Goal: Navigation & Orientation: Find specific page/section

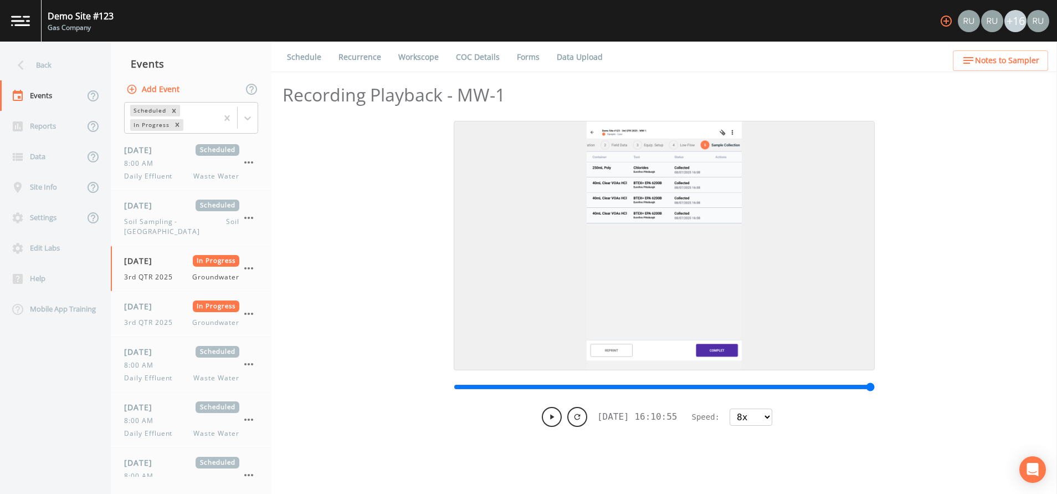
select select "8"
click at [156, 317] on span "3rd QTR 2025" at bounding box center [151, 322] width 55 height 10
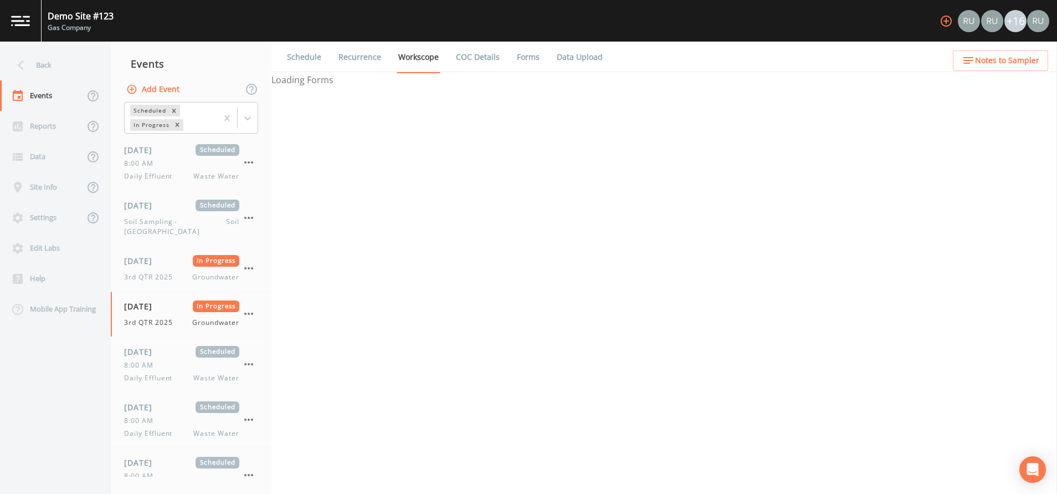
select select "4f082be6-97a7-4f70-a81f-c26a4e896ad7"
select select "132d7689-3bb8-465b-98a9-744e7d509d8d"
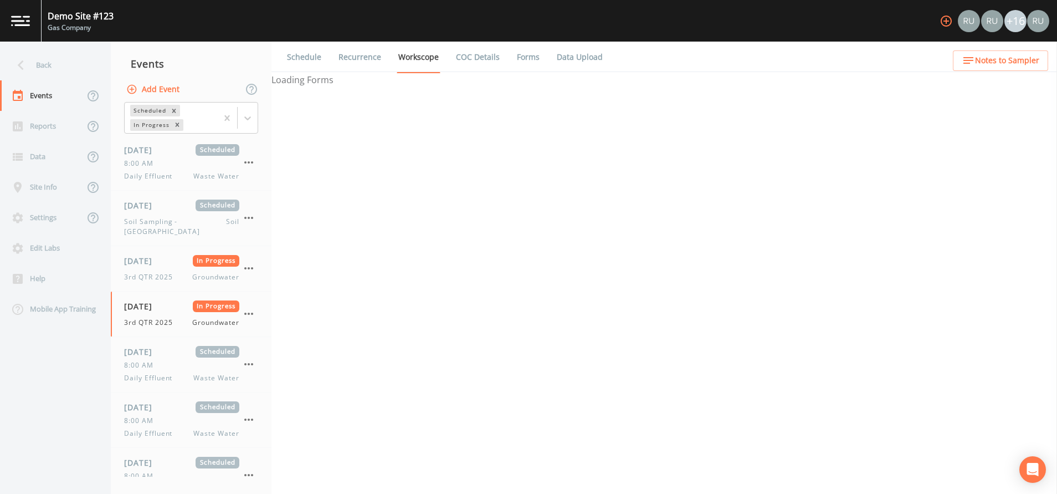
select select "4f082be6-97a7-4f70-a81f-c26a4e896ad7"
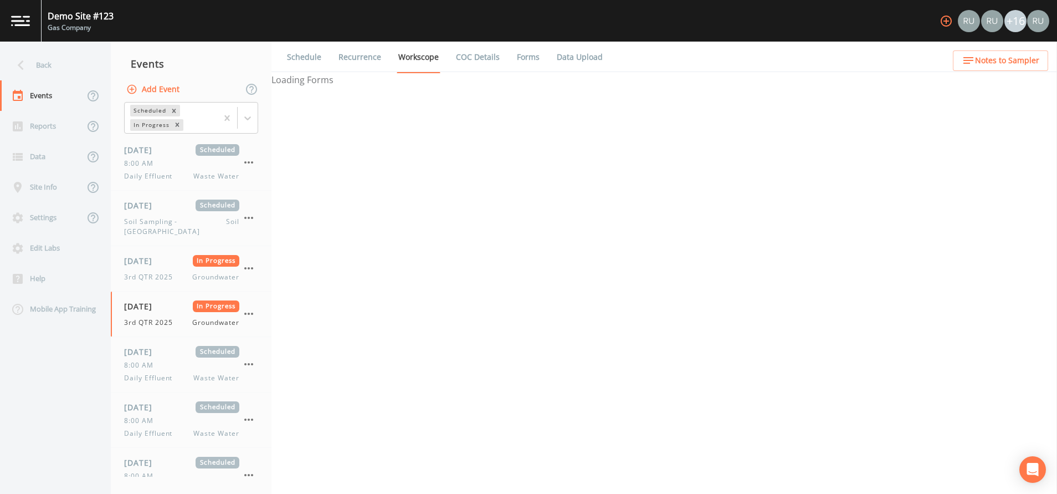
select select "f6e9a99d-ad13-4bf6-a076-14206ca6584d"
select select "3b3f0eae-cf37-4a0d-b923-8cf53140fe1f"
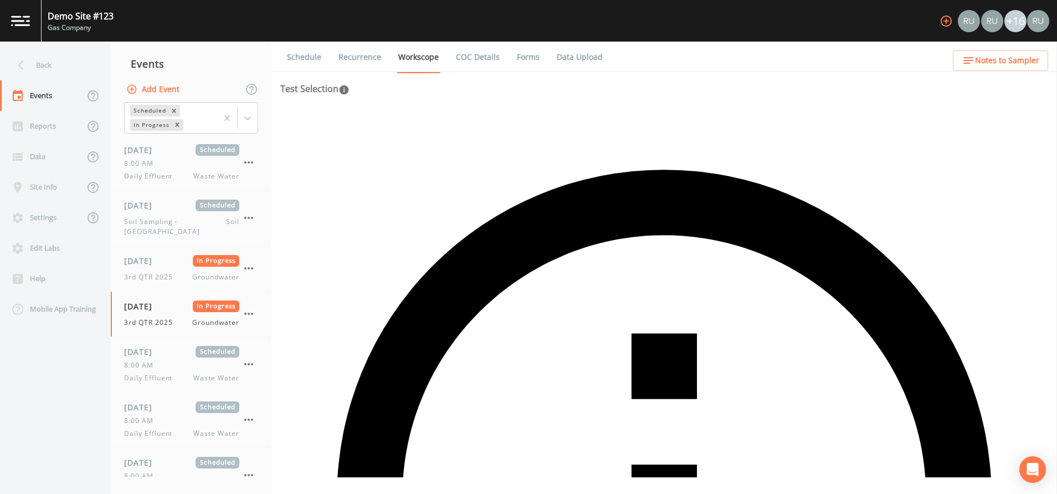
click at [535, 60] on link "Forms" at bounding box center [528, 57] width 26 height 31
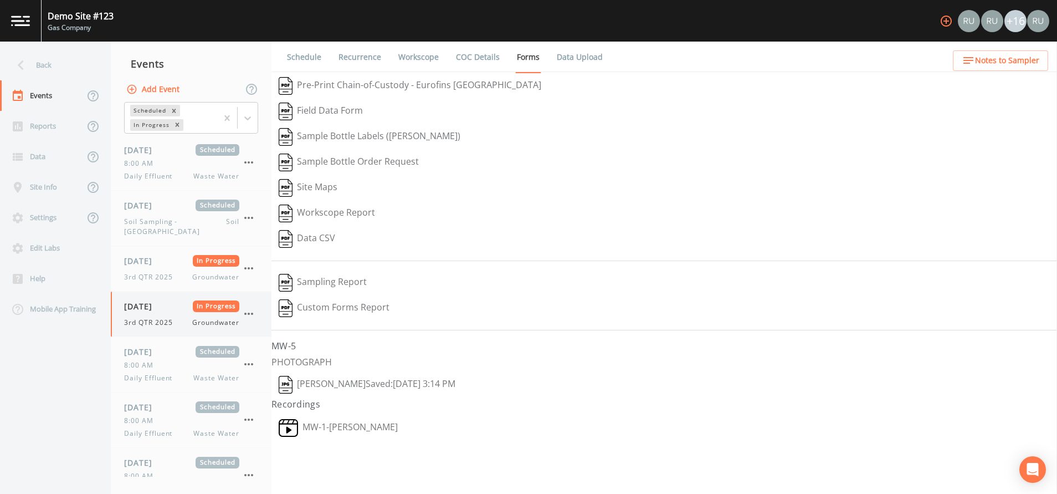
click at [134, 317] on span "3rd QTR 2025" at bounding box center [151, 322] width 55 height 10
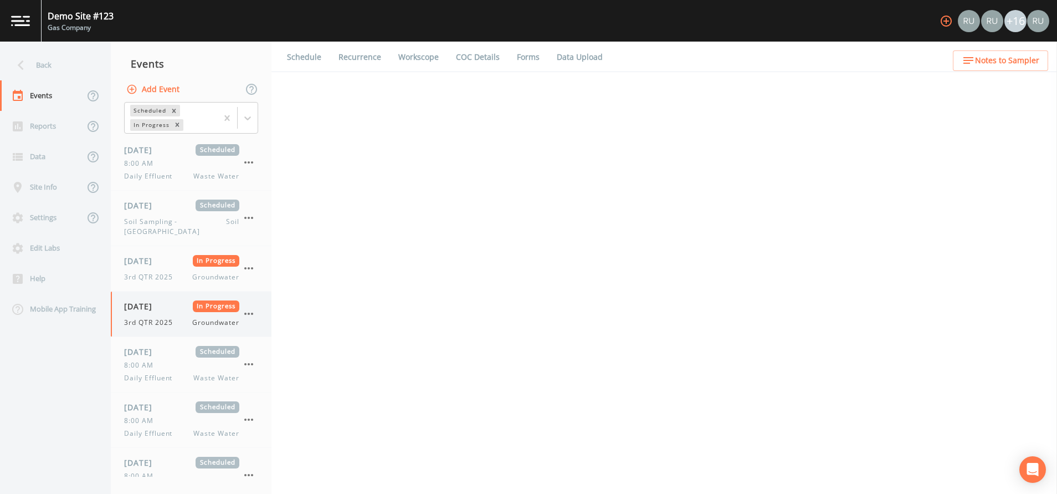
select select "4f082be6-97a7-4f70-a81f-c26a4e896ad7"
select select "132d7689-3bb8-465b-98a9-744e7d509d8d"
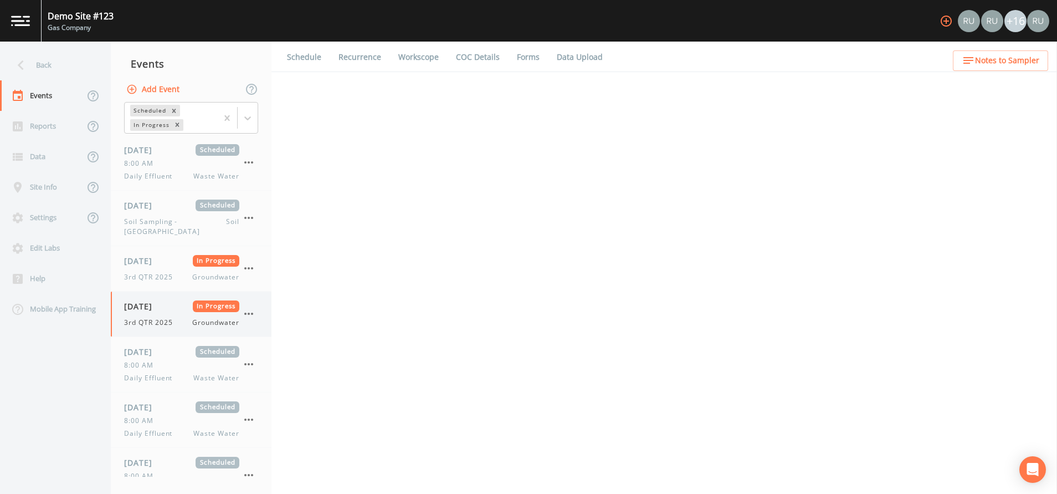
select select "4f082be6-97a7-4f70-a81f-c26a4e896ad7"
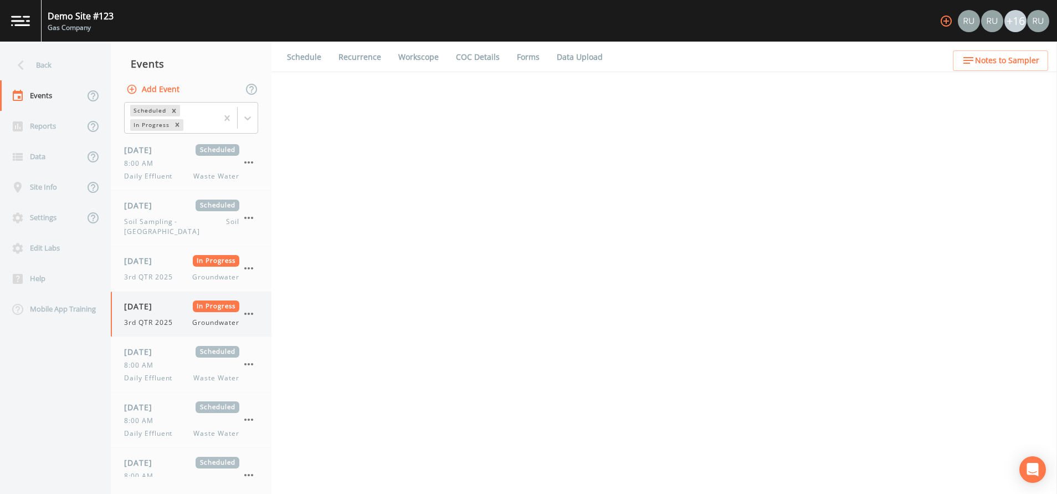
select select "f6e9a99d-ad13-4bf6-a076-14206ca6584d"
select select "3b3f0eae-cf37-4a0d-b923-8cf53140fe1f"
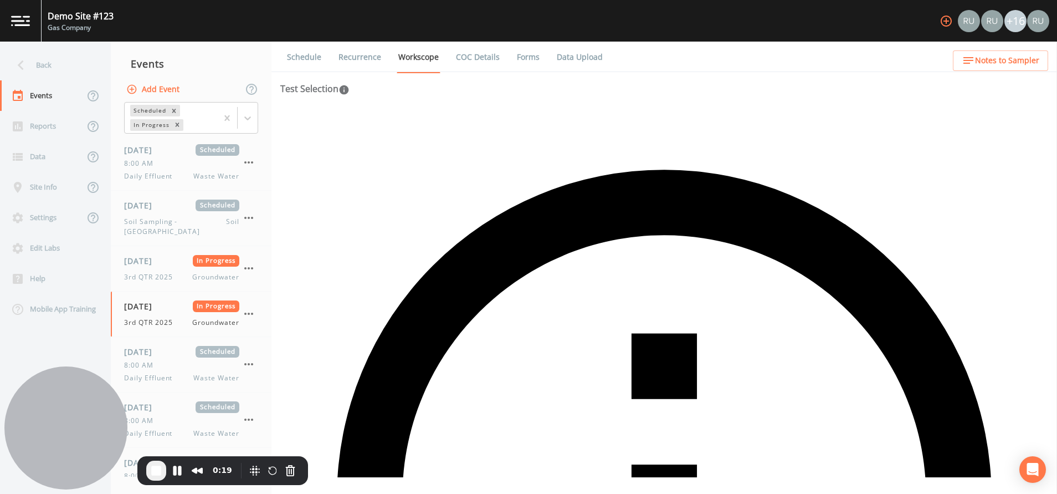
click at [521, 54] on link "Forms" at bounding box center [528, 57] width 26 height 31
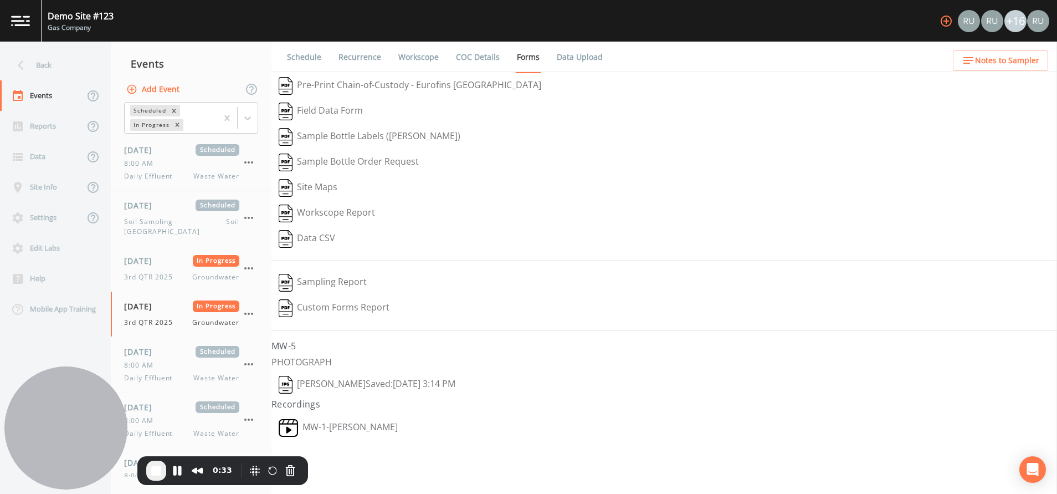
click at [292, 383] on img "button" at bounding box center [286, 385] width 14 height 18
click at [54, 212] on div "Settings" at bounding box center [42, 217] width 84 height 30
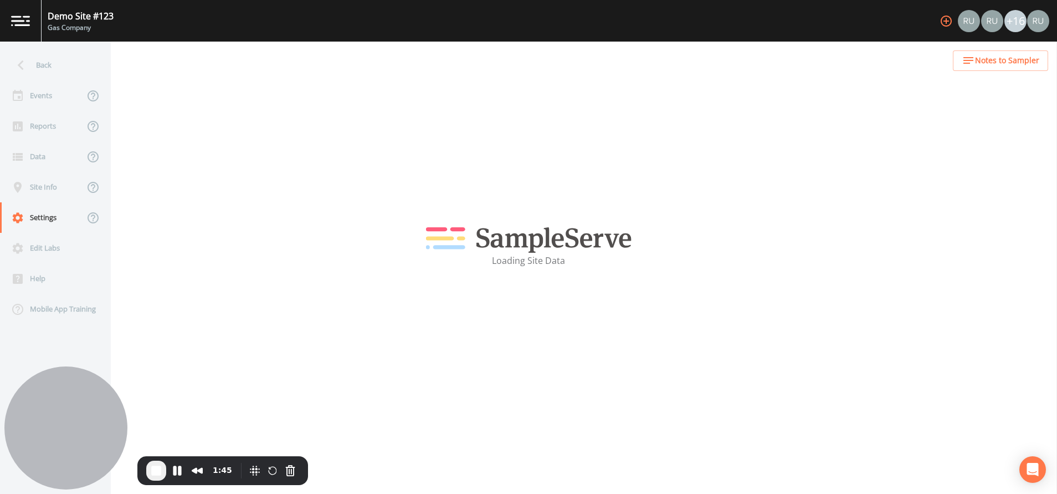
select select "47d45e13-a9d2-4a92-a30e-53aeb2a1ff48"
select select "United States"
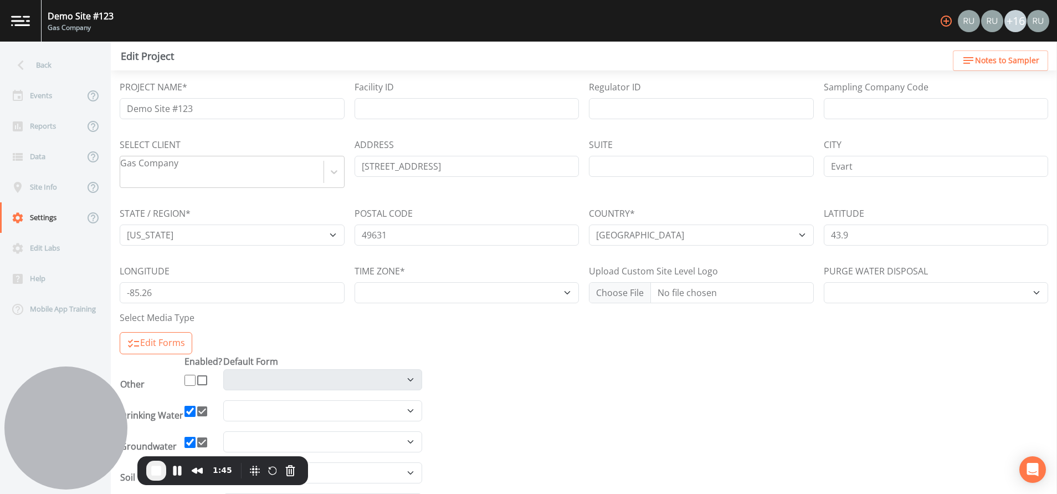
select select "US/Eastern"
select select "Pour on ground"
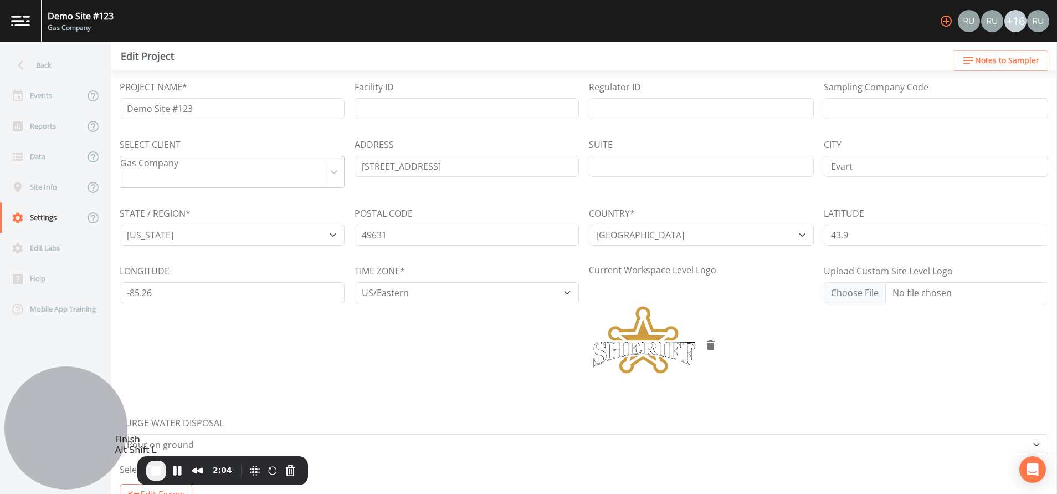
click at [157, 471] on span "End Recording" at bounding box center [156, 470] width 13 height 13
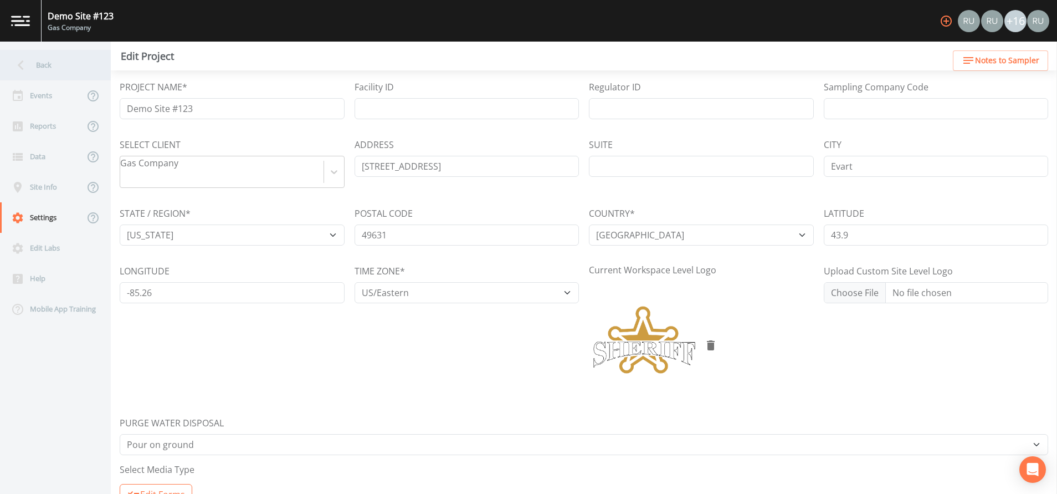
click at [50, 69] on div "Back" at bounding box center [50, 65] width 100 height 30
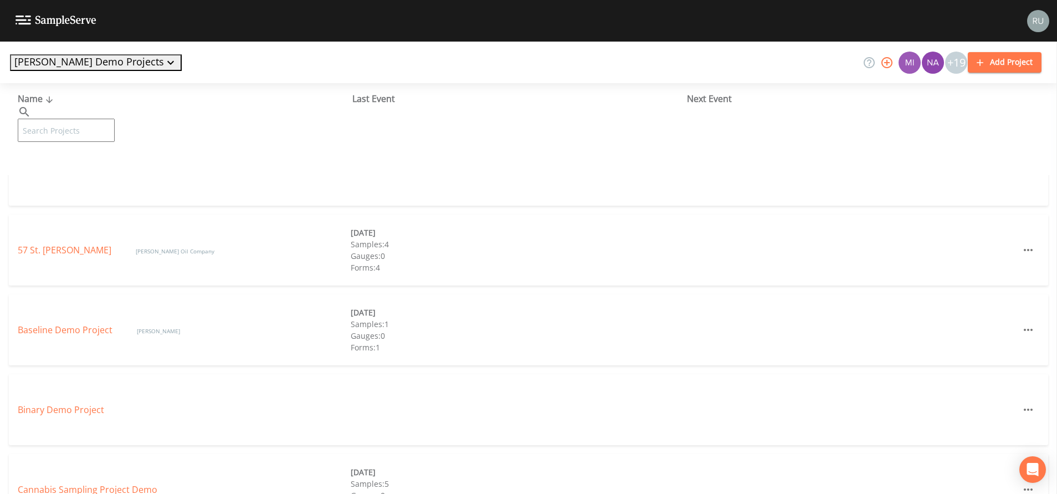
click at [33, 96] on span "Name" at bounding box center [37, 99] width 38 height 12
click at [357, 96] on div "Last Event" at bounding box center [519, 98] width 335 height 13
click at [704, 98] on div "Next Event" at bounding box center [854, 98] width 335 height 13
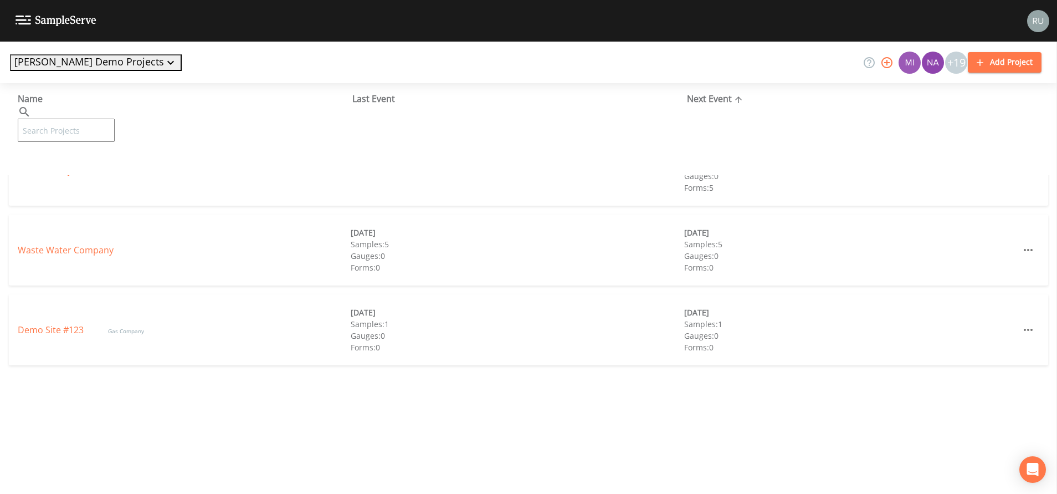
click at [36, 97] on span "Name" at bounding box center [37, 99] width 38 height 12
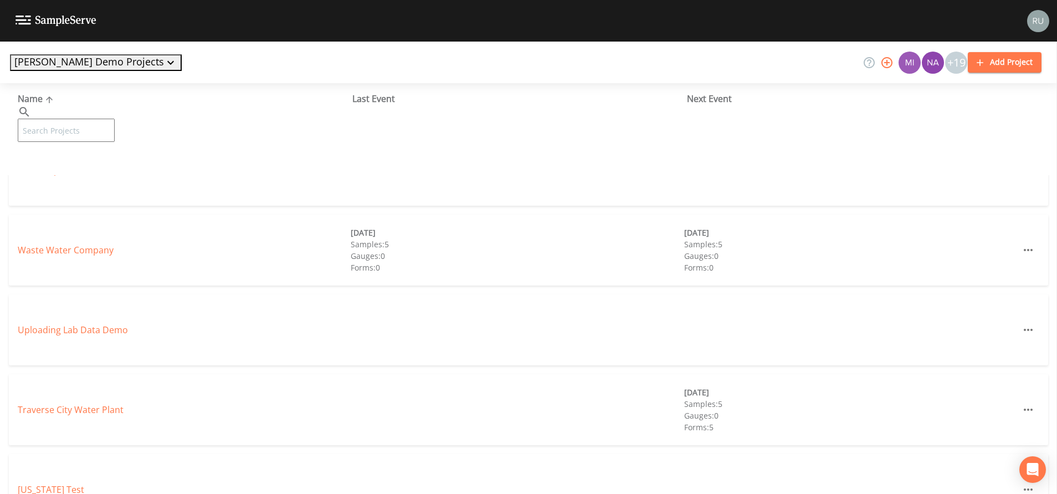
click at [36, 97] on span "Name" at bounding box center [37, 99] width 38 height 12
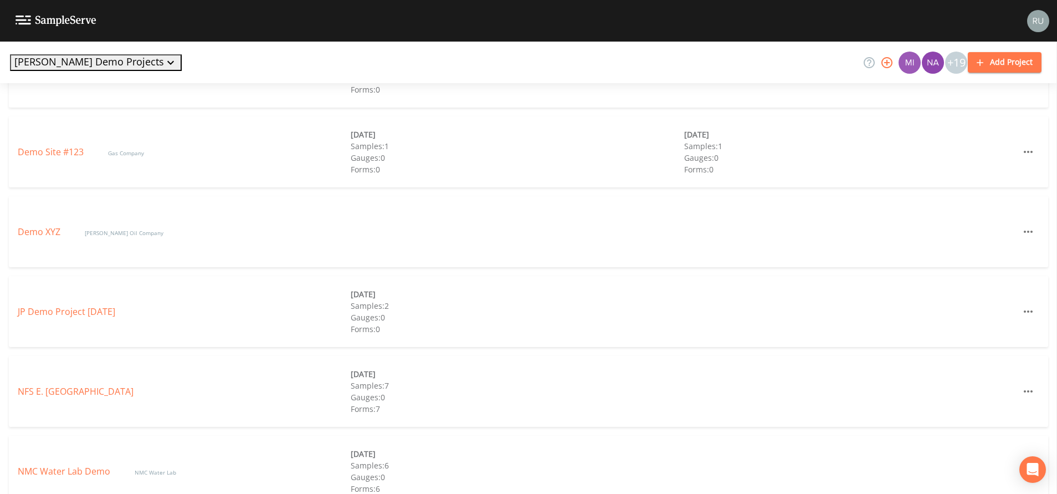
scroll to position [831, 0]
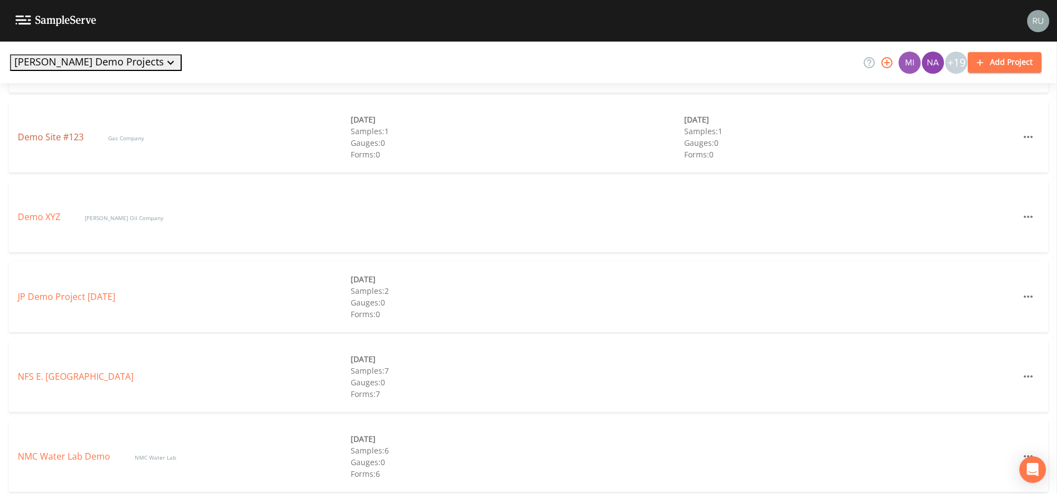
click at [39, 141] on link "Demo Site #123" at bounding box center [52, 137] width 68 height 12
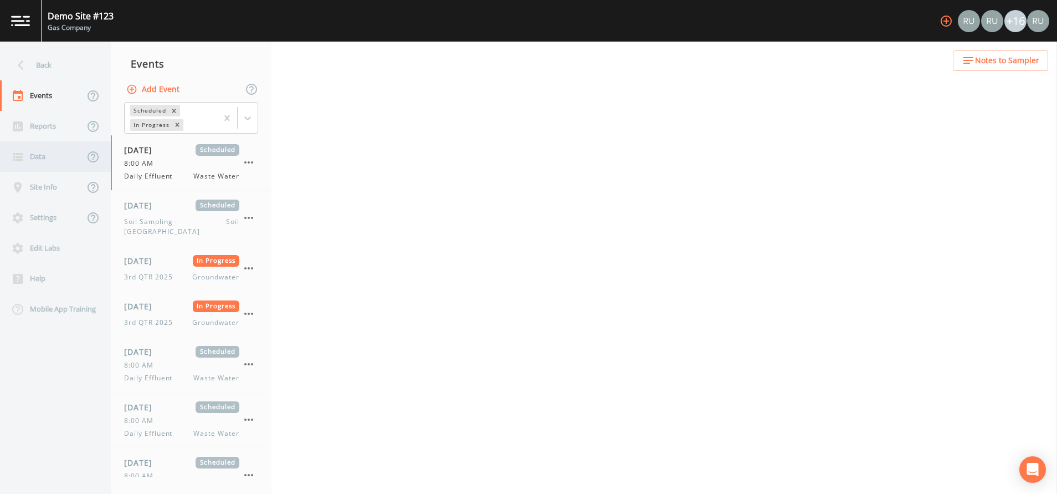
select select "092b3f94-5697-4c94-9891-da161916fdbb"
select select "b6a3c313-748b-4795-a028-792ad310bd60"
select select "4e3bf83b-94ef-4f8e-9ae1-99497c3e212a"
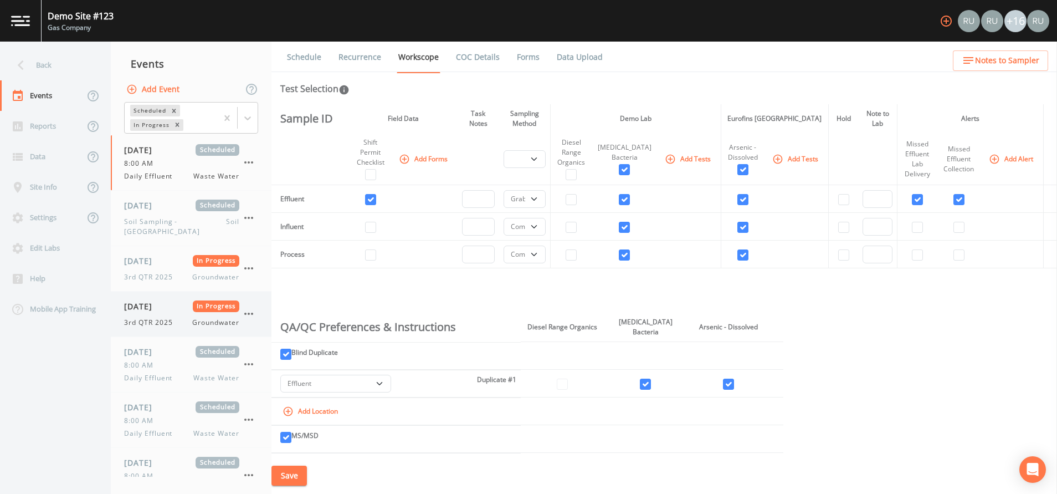
click at [165, 317] on span "3rd QTR 2025" at bounding box center [151, 322] width 55 height 10
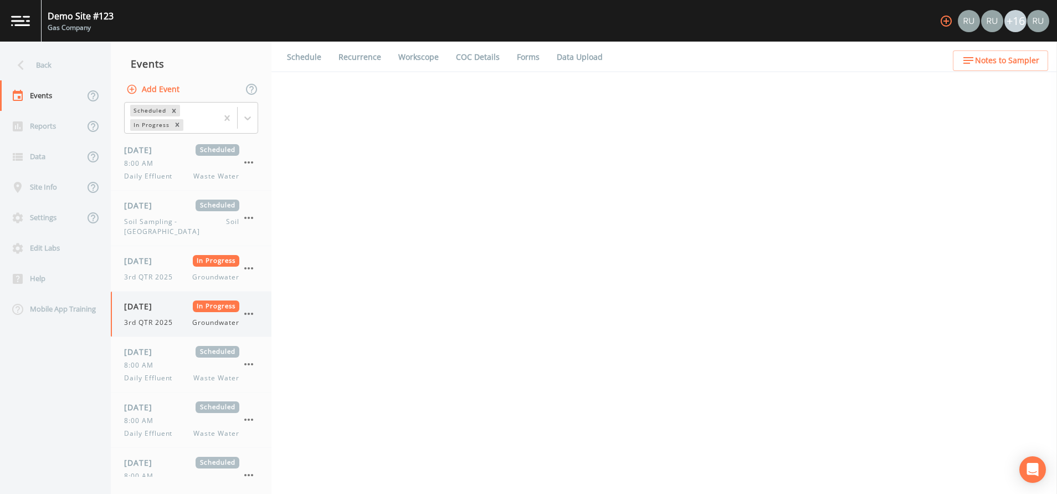
select select "4f082be6-97a7-4f70-a81f-c26a4e896ad7"
select select "132d7689-3bb8-465b-98a9-744e7d509d8d"
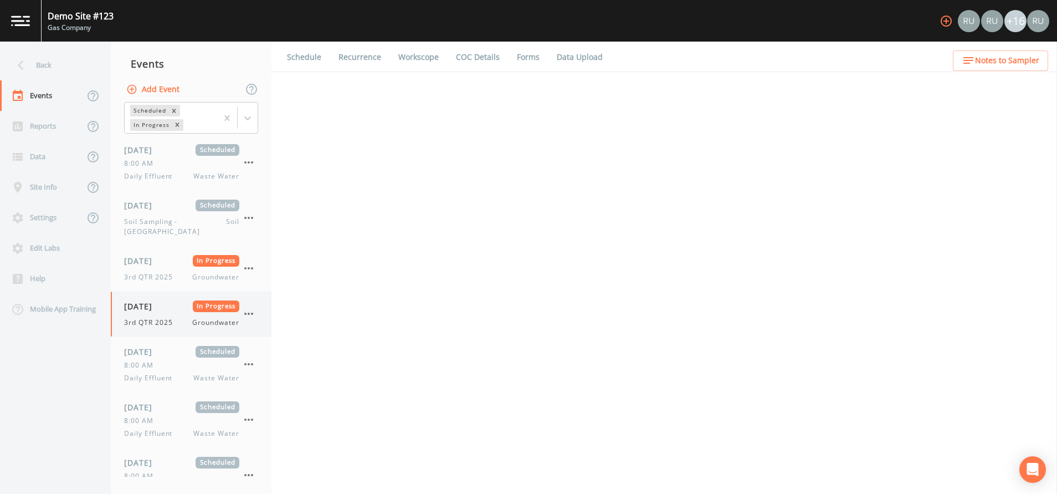
select select "4f082be6-97a7-4f70-a81f-c26a4e896ad7"
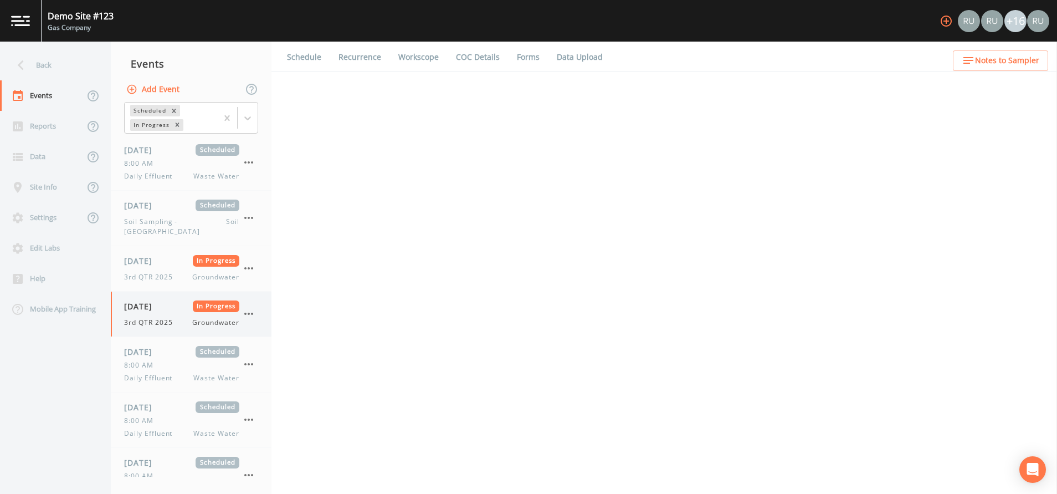
select select "f6e9a99d-ad13-4bf6-a076-14206ca6584d"
select select "3b3f0eae-cf37-4a0d-b923-8cf53140fe1f"
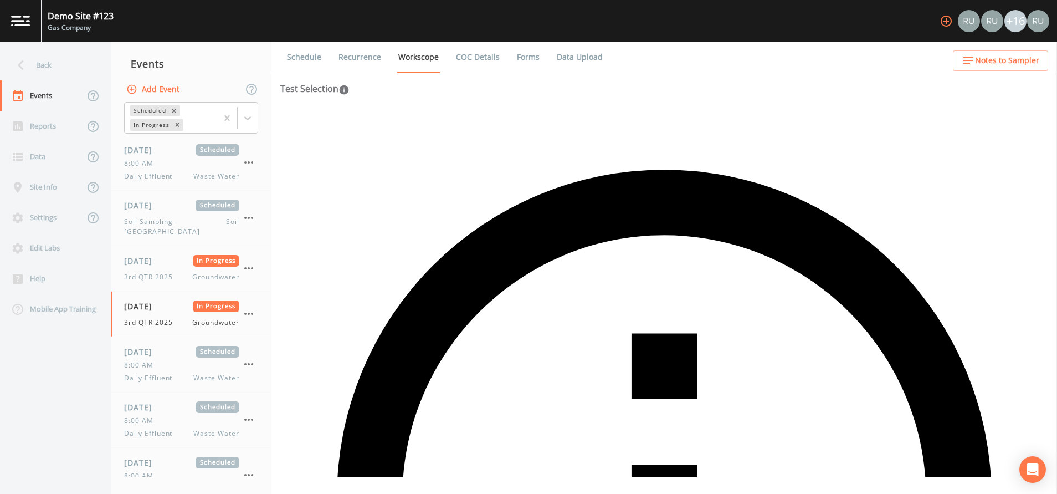
click at [947, 18] on icon "button" at bounding box center [946, 20] width 13 height 13
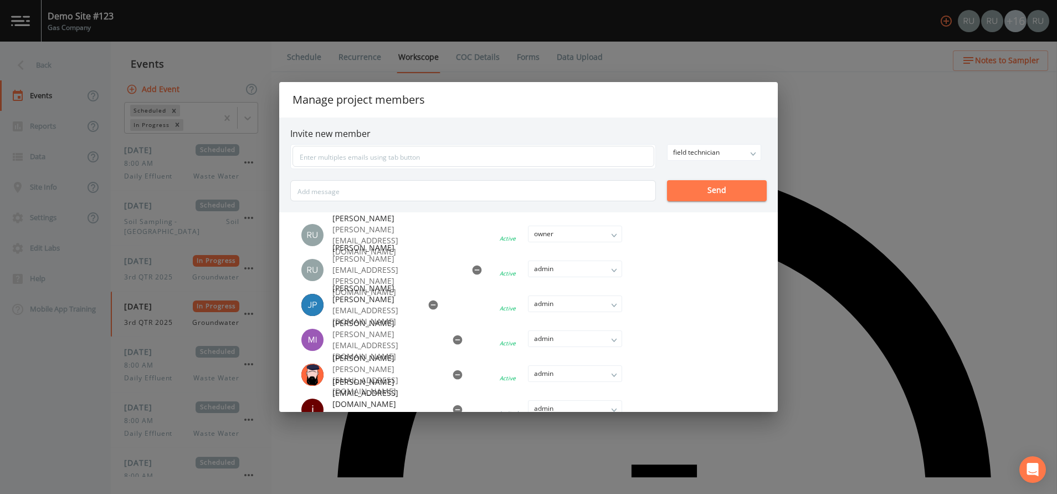
drag, startPoint x: 851, startPoint y: 61, endPoint x: 337, endPoint y: 96, distance: 515.3
click at [844, 63] on div "Manage project members Invite new member field technician owner admin field tec…" at bounding box center [528, 247] width 1057 height 494
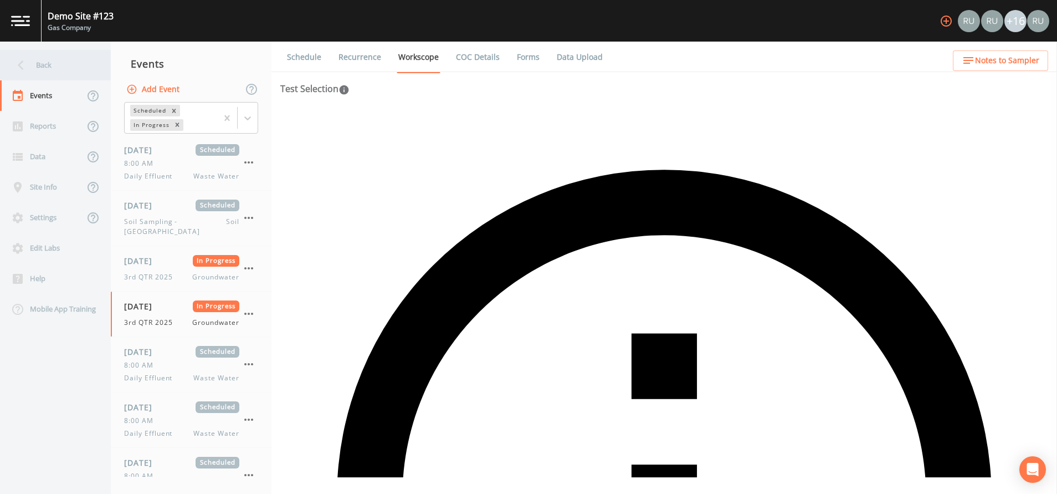
click at [30, 64] on icon at bounding box center [20, 64] width 19 height 19
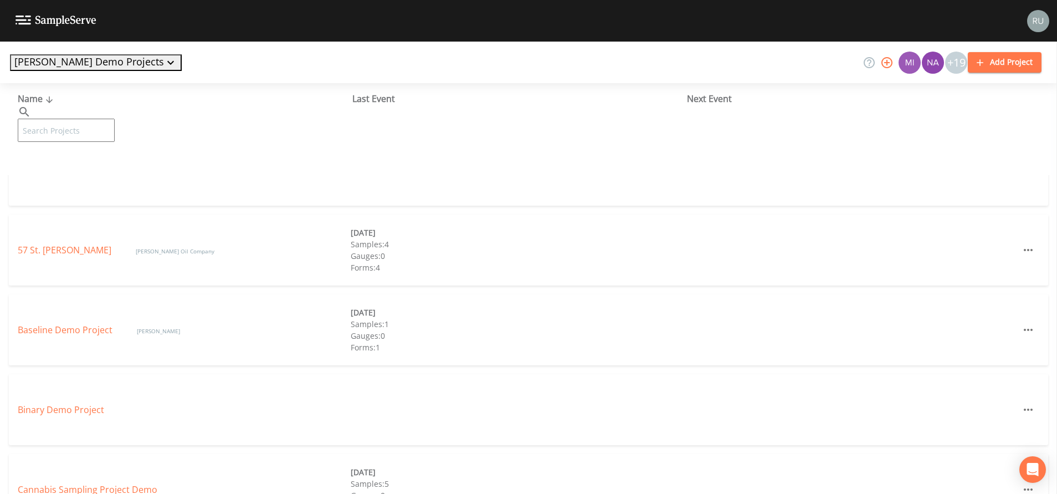
click at [98, 66] on button "Russell Demo Projects" at bounding box center [96, 62] width 172 height 17
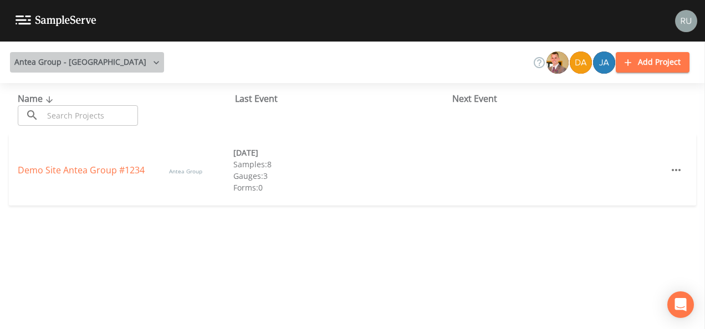
click at [151, 66] on icon "button" at bounding box center [156, 62] width 11 height 11
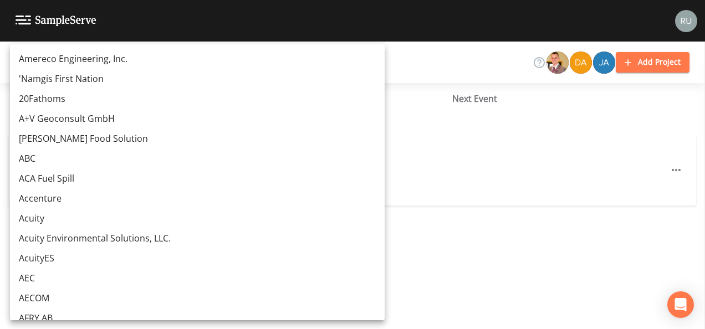
scroll to position [694, 0]
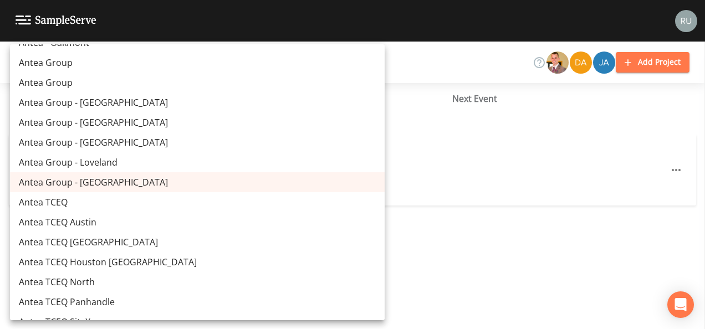
click at [71, 221] on link "Antea TCEQ Austin" at bounding box center [197, 222] width 374 height 20
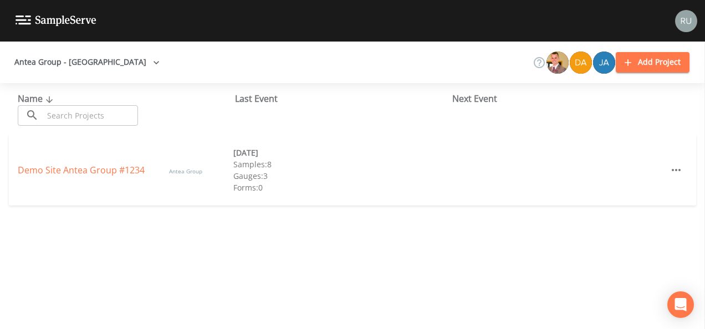
click at [0, 293] on html "Antea Group - Novi Add Project Name ​ ​ Last Event Next Event Demo Site Antea G…" at bounding box center [352, 164] width 705 height 329
